Goal: Task Accomplishment & Management: Manage account settings

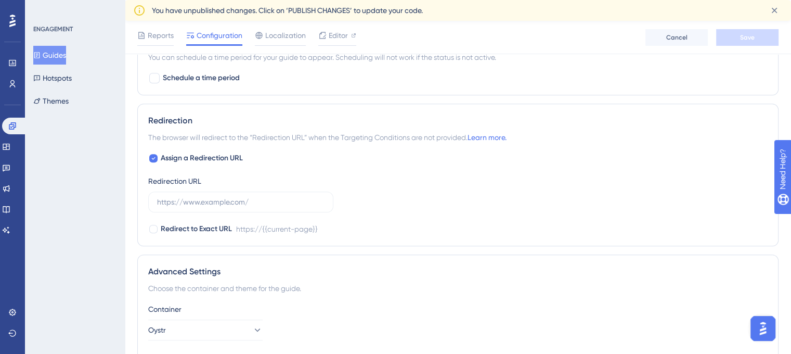
scroll to position [773, 0]
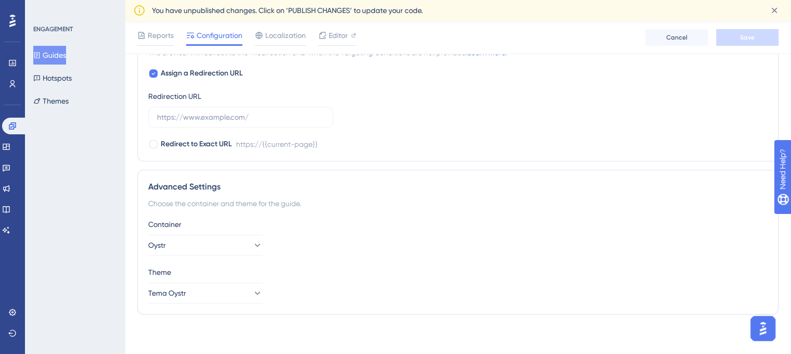
click at [59, 56] on button "Guides" at bounding box center [49, 55] width 33 height 19
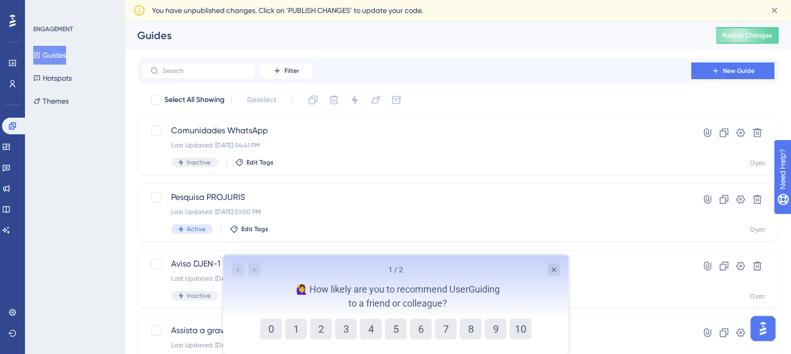
click at [556, 276] on div "1 / 2 🙋‍♀️ How likely are you to recommend UserGuiding to a friend or colleague?" at bounding box center [395, 286] width 345 height 63
click at [552, 267] on icon "Close survey" at bounding box center [553, 269] width 8 height 8
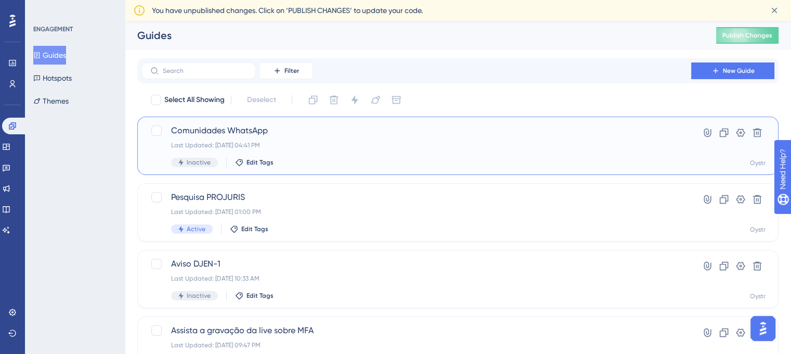
click at [193, 128] on span "Comunidades WhatsApp" at bounding box center [416, 130] width 490 height 12
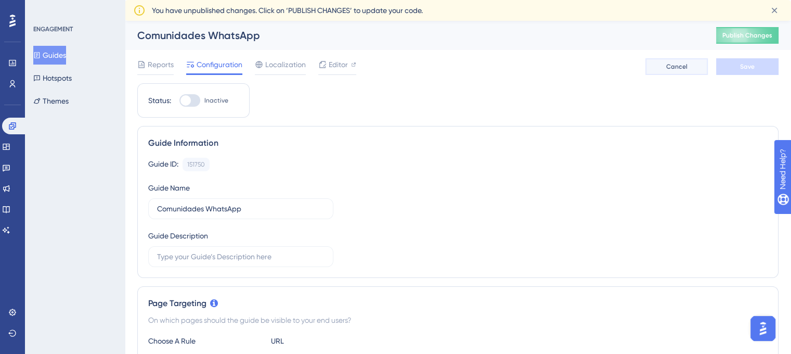
click at [675, 62] on span "Cancel" at bounding box center [676, 66] width 21 height 8
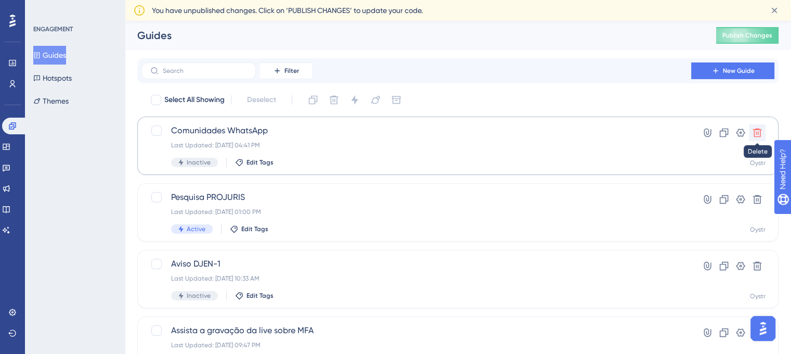
click at [755, 136] on icon at bounding box center [757, 132] width 10 height 10
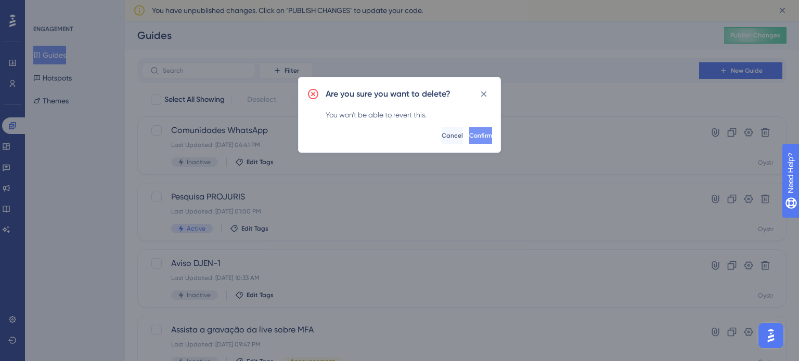
click at [478, 137] on button "Confirm" at bounding box center [480, 135] width 23 height 17
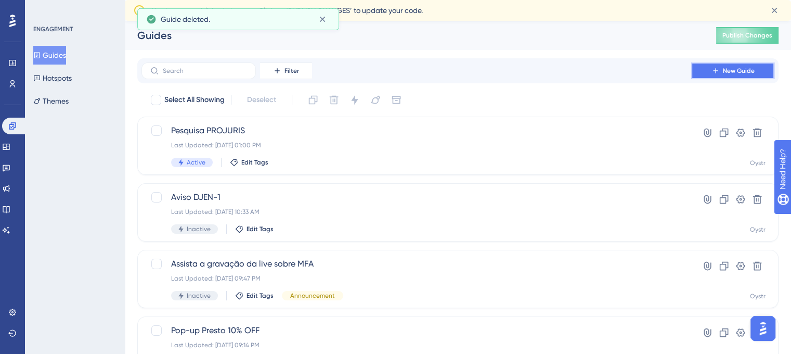
click at [738, 71] on span "New Guide" at bounding box center [739, 71] width 32 height 8
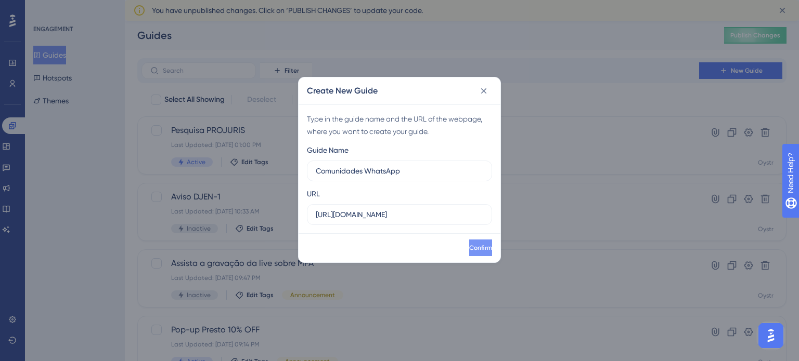
type input "Comunidades WhatsApp"
click at [476, 247] on button "Confirm" at bounding box center [479, 248] width 25 height 17
